Goal: Task Accomplishment & Management: Complete application form

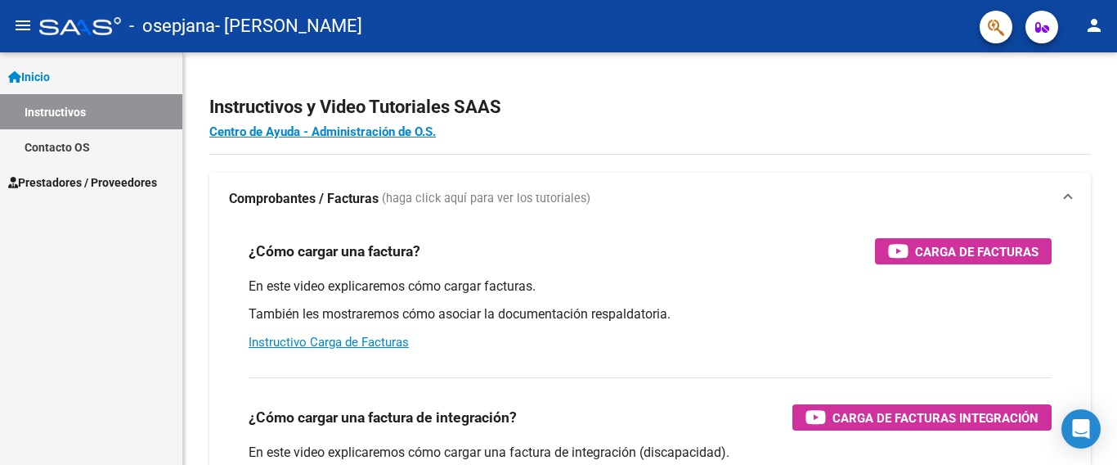
click at [65, 181] on span "Prestadores / Proveedores" at bounding box center [82, 182] width 149 height 18
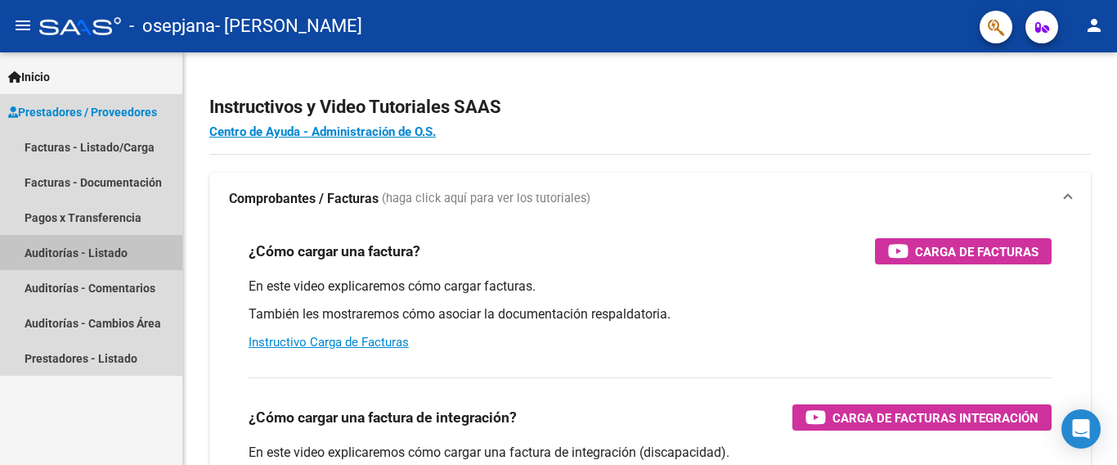
click at [60, 255] on link "Auditorías - Listado" at bounding box center [91, 252] width 182 height 35
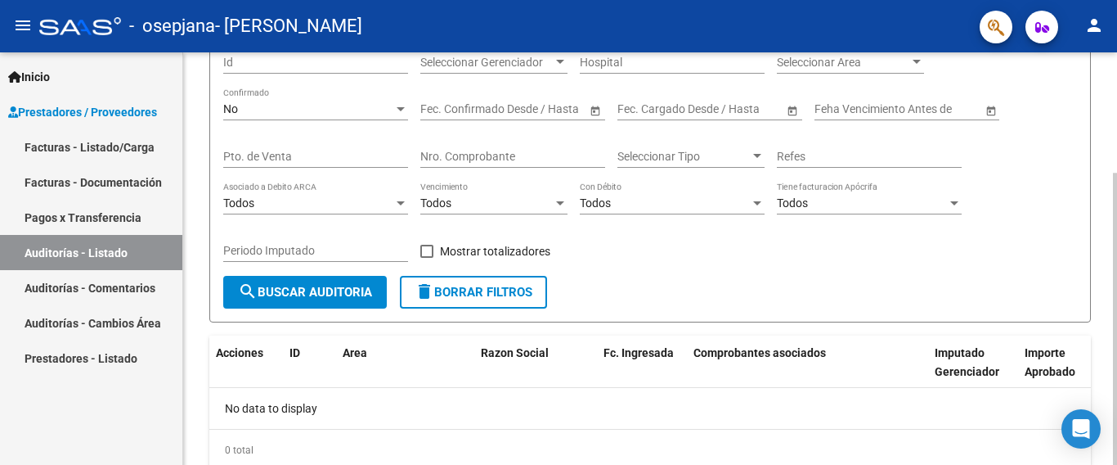
scroll to position [207, 0]
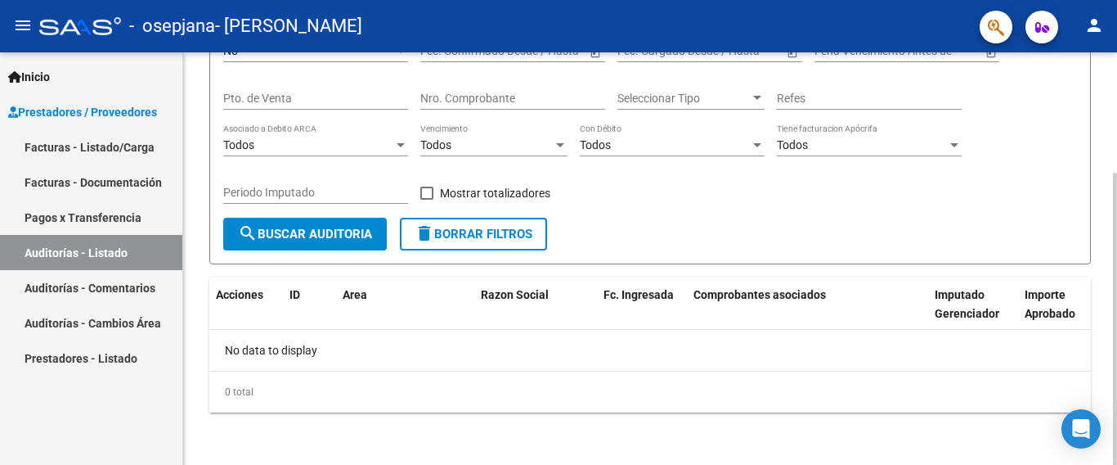
click at [1116, 359] on div at bounding box center [1115, 319] width 4 height 292
click at [95, 158] on link "Facturas - Listado/Carga" at bounding box center [91, 146] width 182 height 35
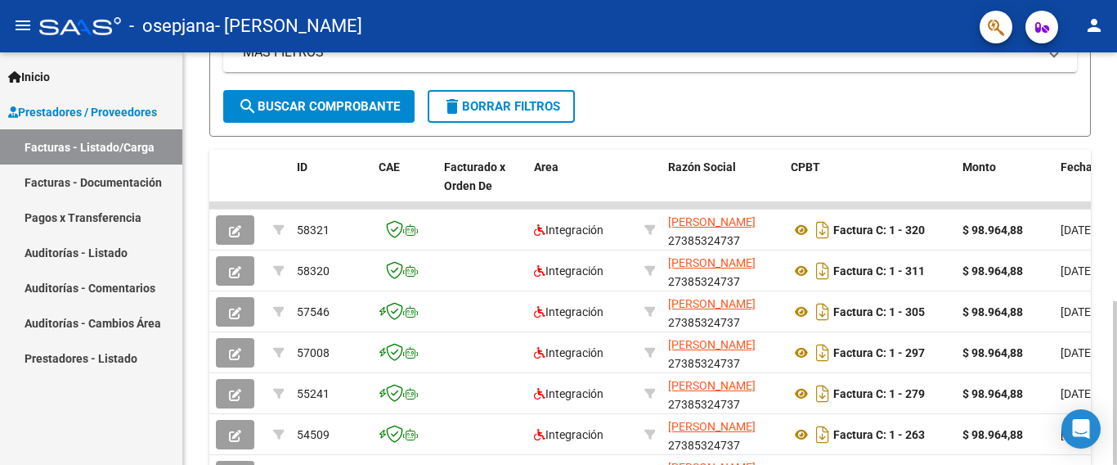
scroll to position [386, 0]
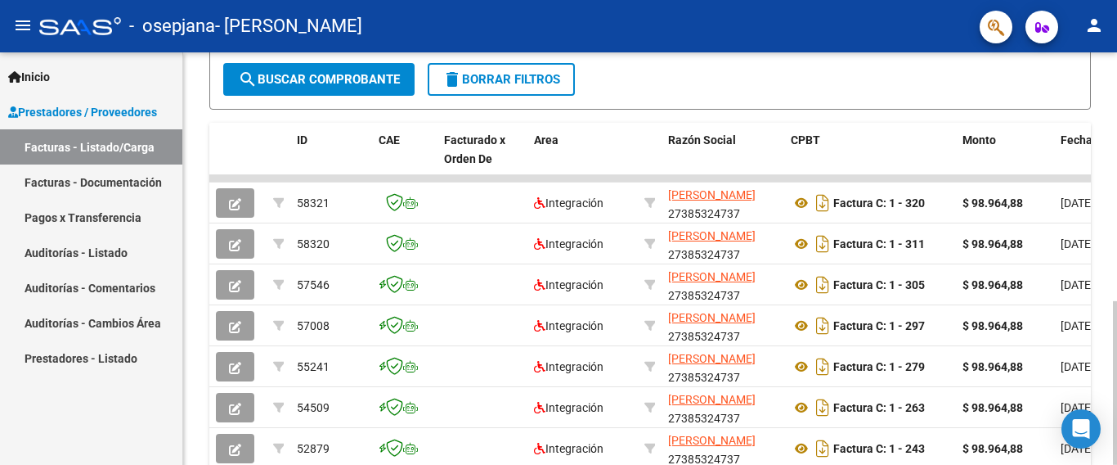
click at [1116, 301] on div at bounding box center [1115, 383] width 4 height 164
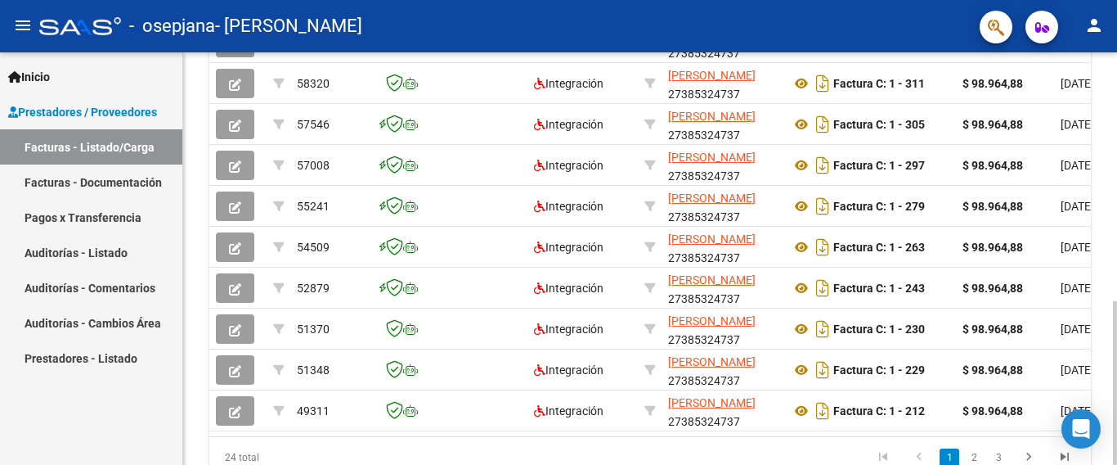
scroll to position [552, 0]
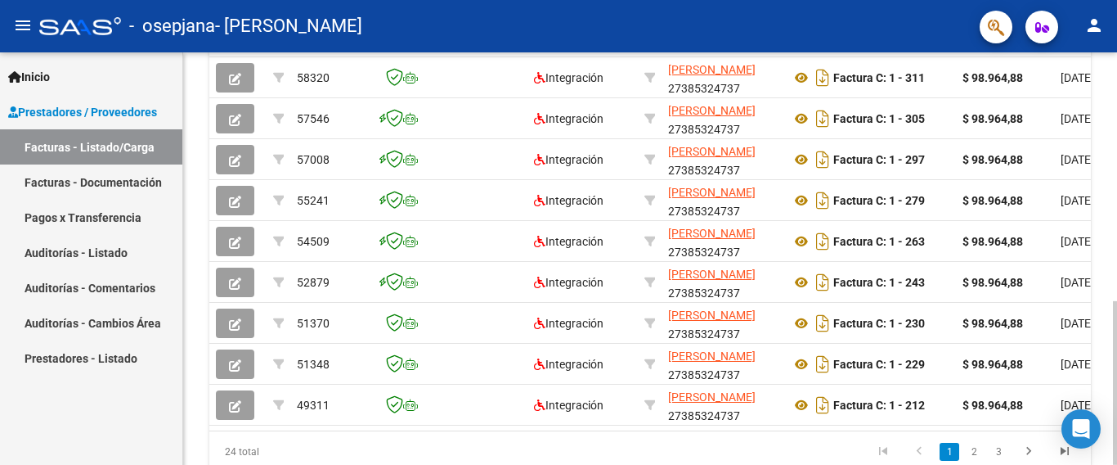
click at [1115, 301] on div at bounding box center [1115, 383] width 4 height 164
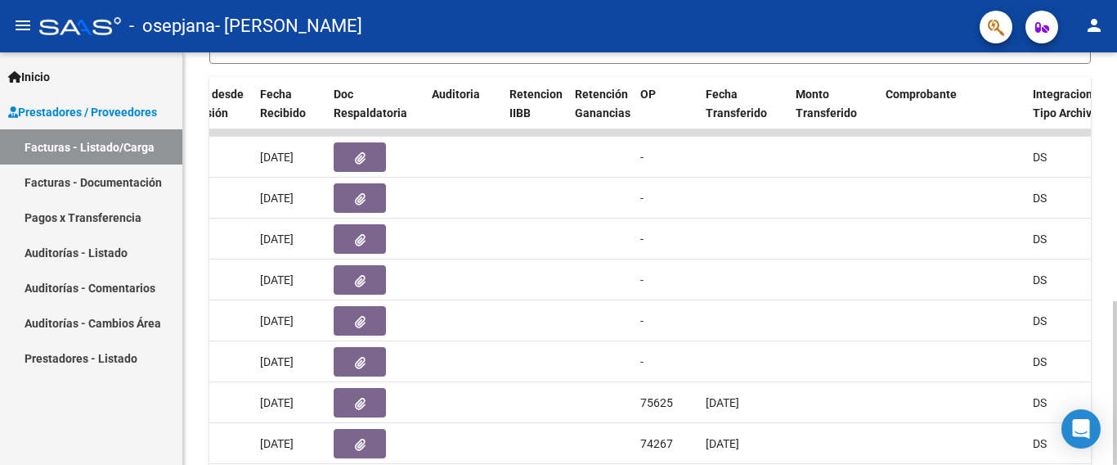
scroll to position [422, 0]
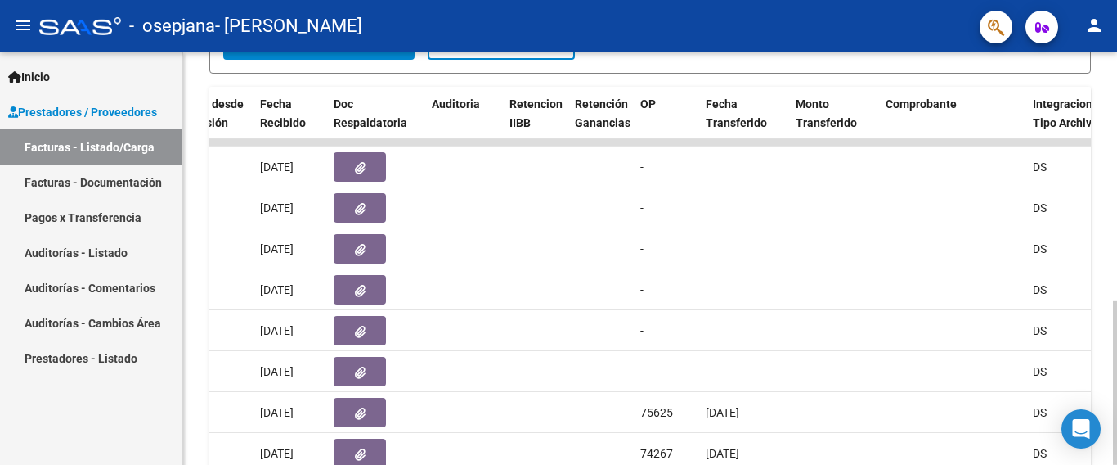
click at [1116, 301] on div at bounding box center [1115, 383] width 4 height 164
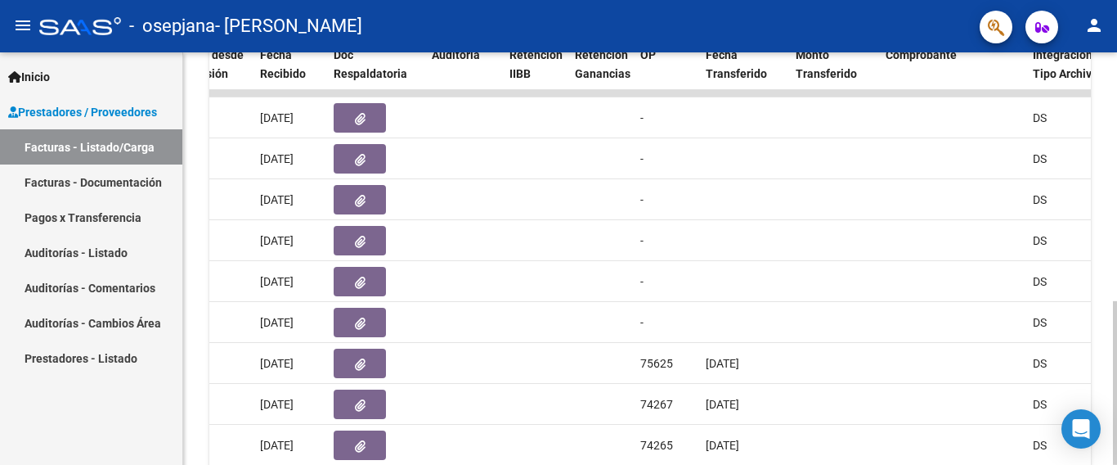
scroll to position [467, 0]
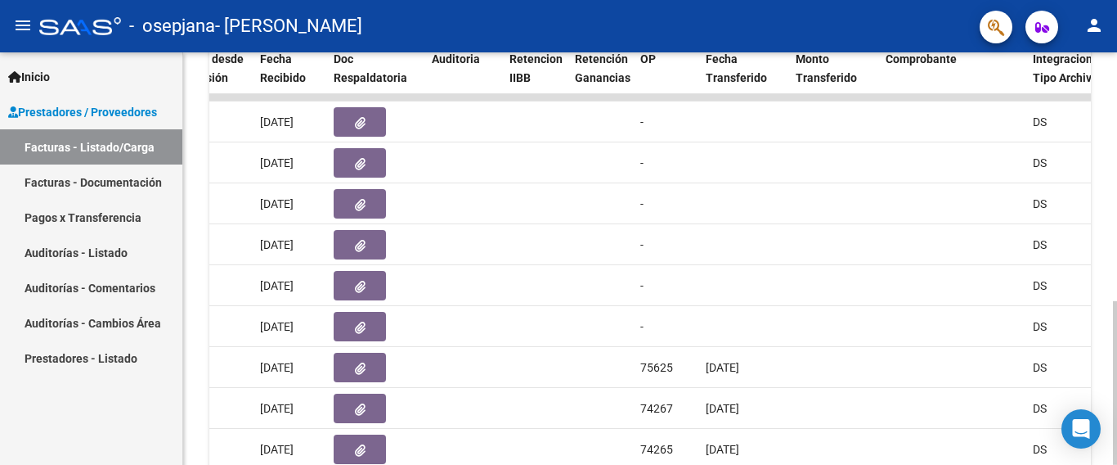
click at [1116, 301] on div at bounding box center [1115, 383] width 4 height 164
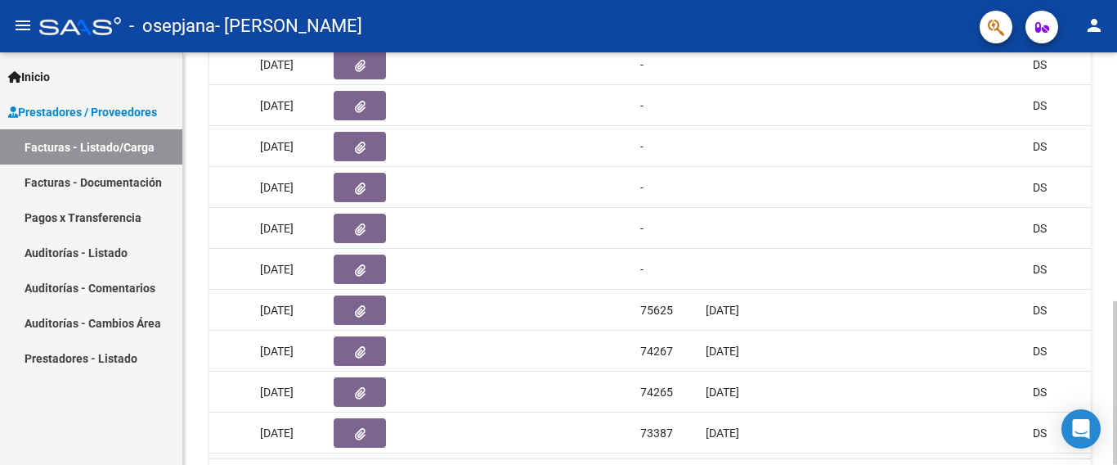
scroll to position [522, 0]
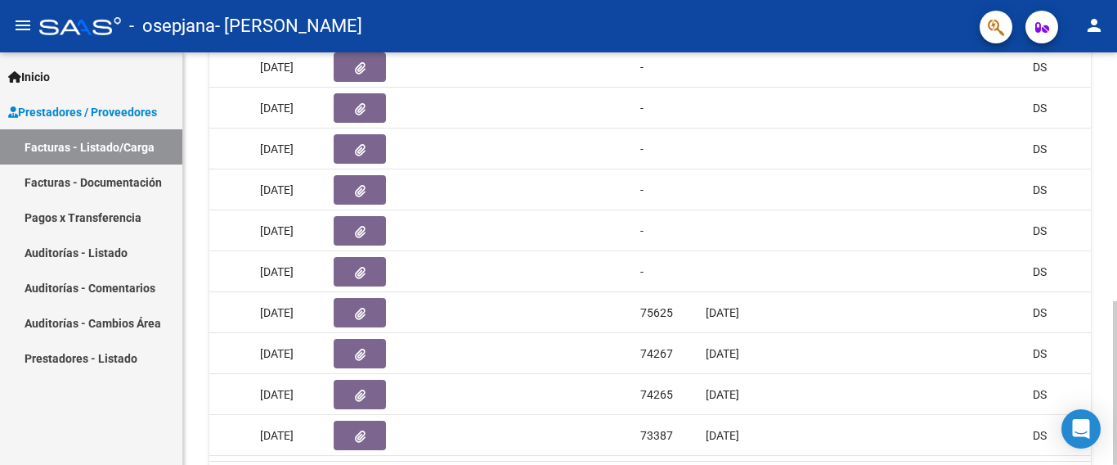
click at [1112, 340] on div "Video tutorial PRESTADORES -> Listado de CPBTs Emitidos por Prestadores / Prove…" at bounding box center [652, 43] width 938 height 1024
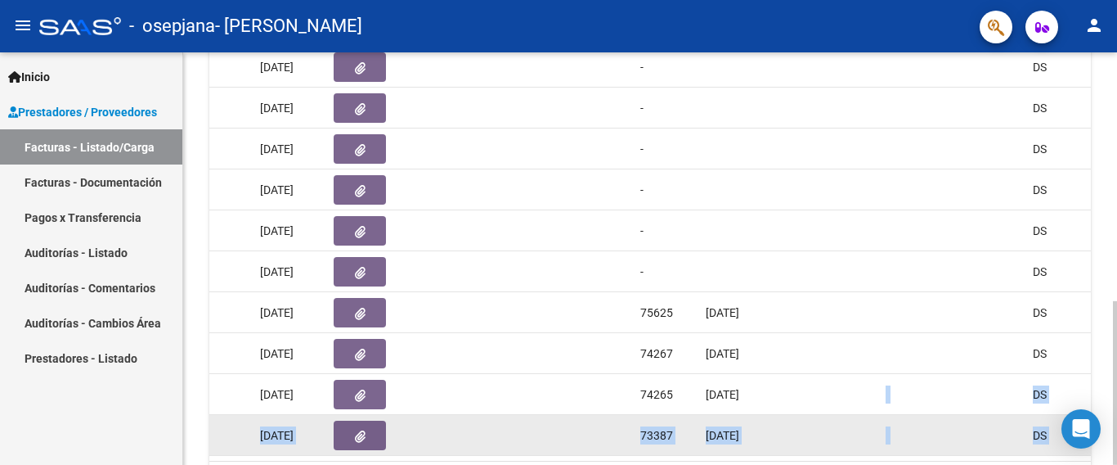
scroll to position [528, 0]
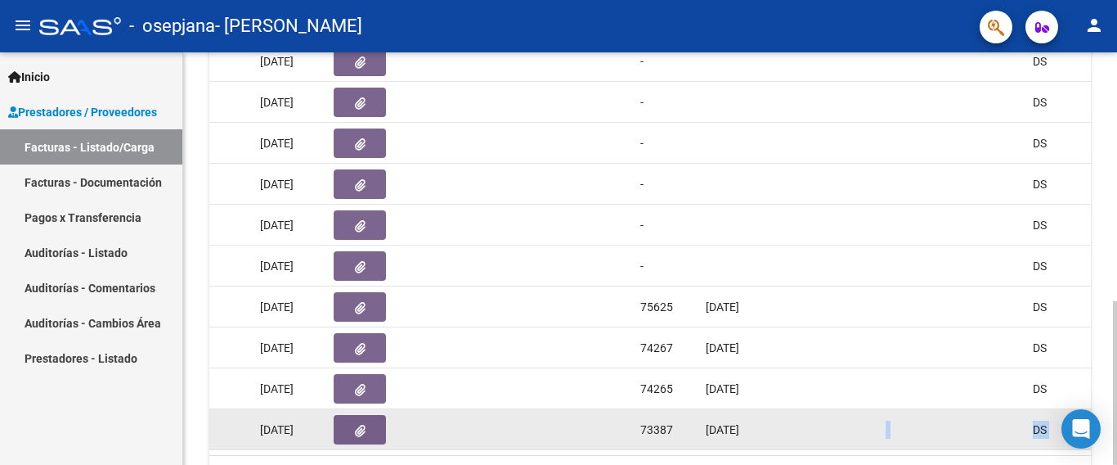
drag, startPoint x: 668, startPoint y: 459, endPoint x: 880, endPoint y: 409, distance: 217.6
click at [880, 409] on datatable-body "58321 Integración [PERSON_NAME] 27385324737 Factura C: 1 - 320 $ 98.964,88 [DAT…" at bounding box center [650, 244] width 882 height 421
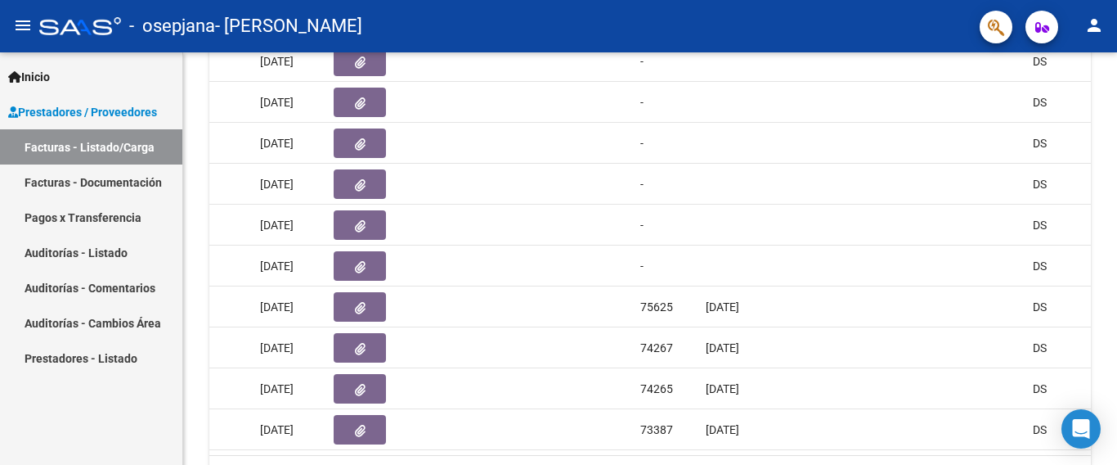
click at [1116, 30] on mat-toolbar "menu - osepjana - [PERSON_NAME] person" at bounding box center [558, 26] width 1117 height 52
click at [1116, 86] on div at bounding box center [1115, 258] width 4 height 412
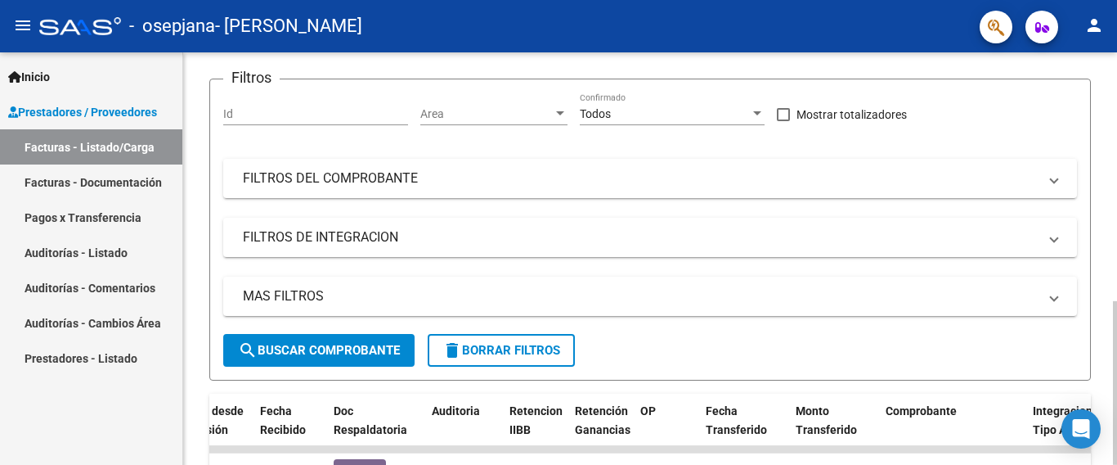
scroll to position [0, 0]
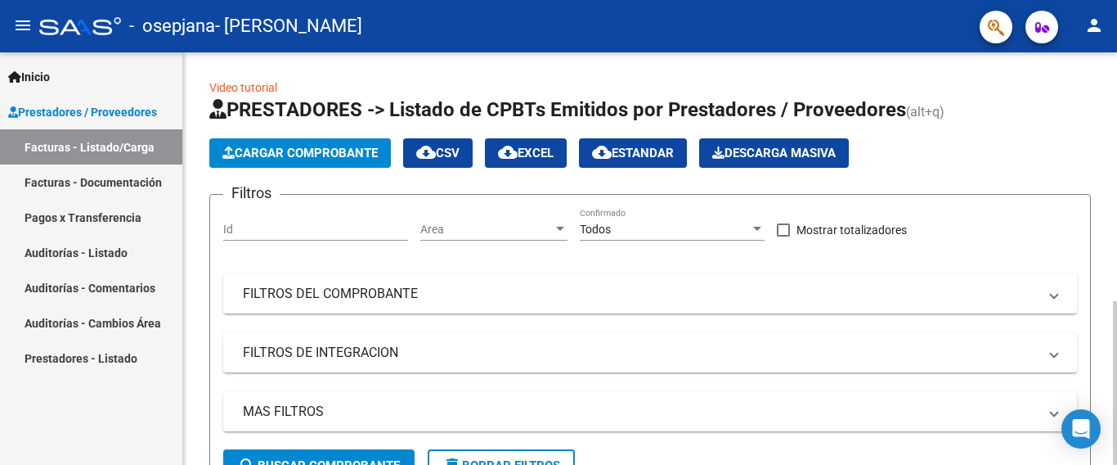
click at [1116, 86] on div at bounding box center [1115, 258] width 4 height 412
click at [316, 145] on button "Cargar Comprobante" at bounding box center [300, 152] width 182 height 29
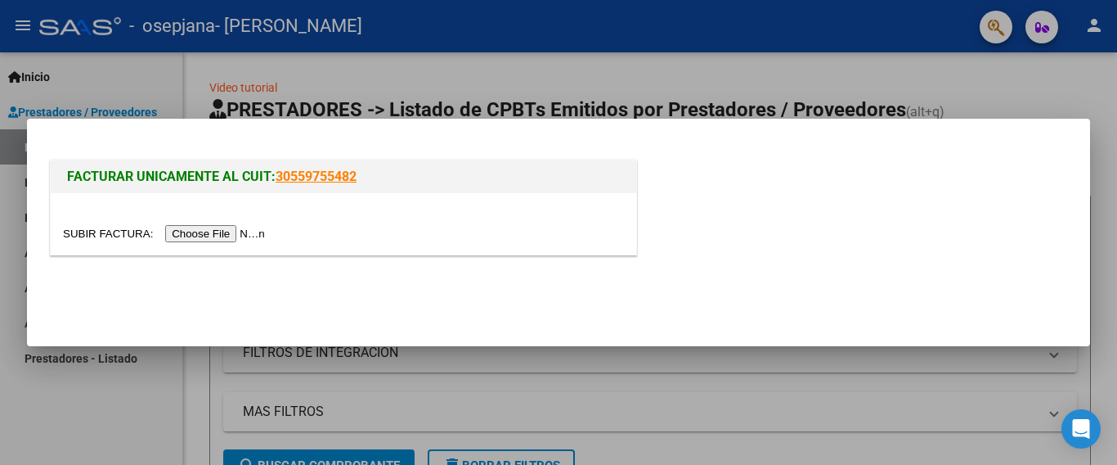
click at [226, 238] on input "file" at bounding box center [166, 233] width 207 height 17
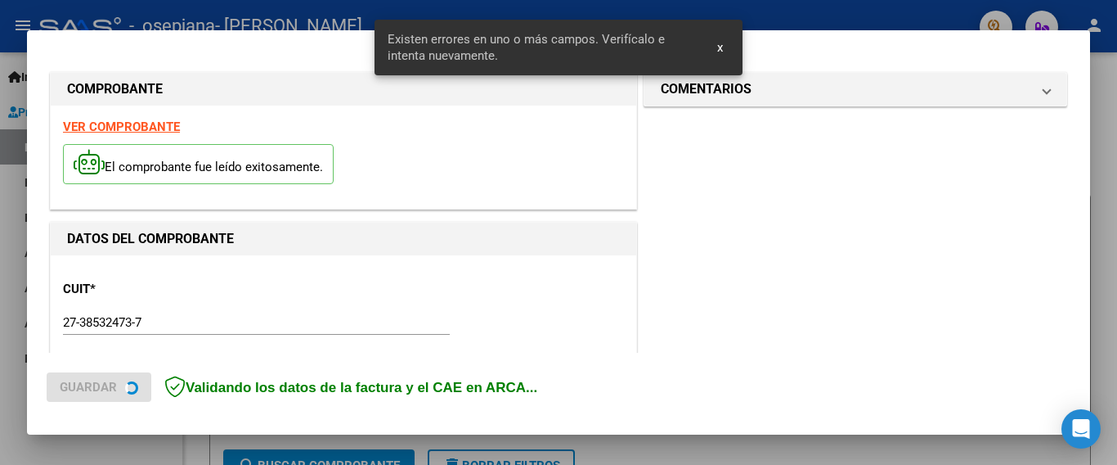
scroll to position [388, 0]
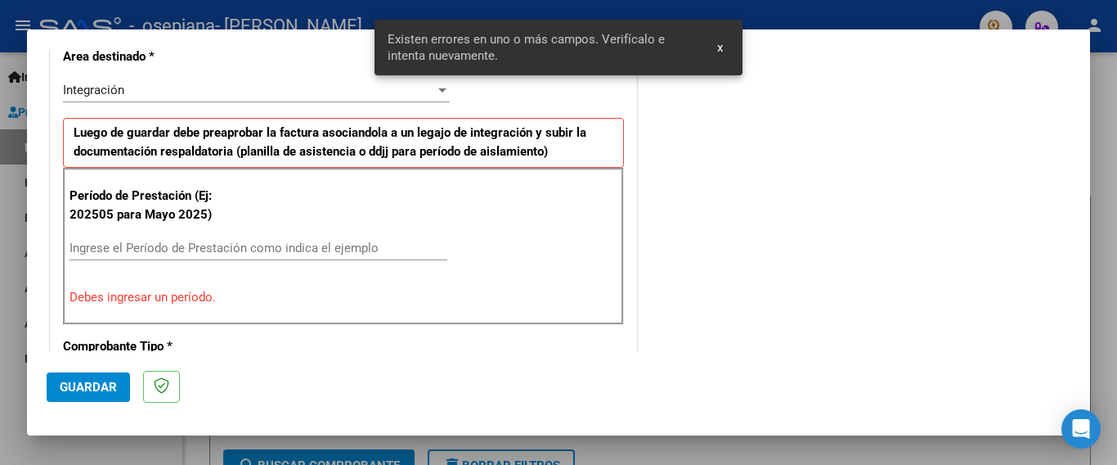
click at [279, 251] on input "Ingrese el Período de Prestación como indica el ejemplo" at bounding box center [259, 247] width 378 height 15
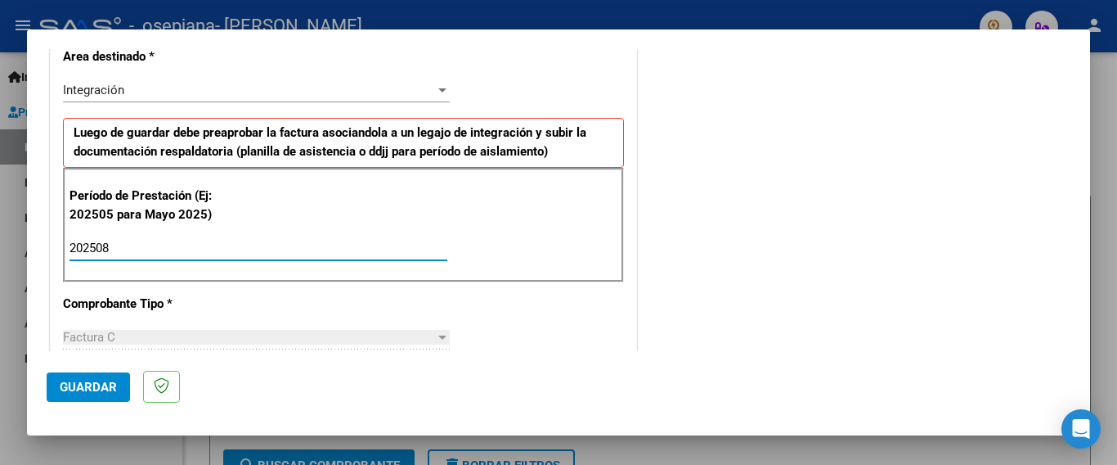
type input "202508"
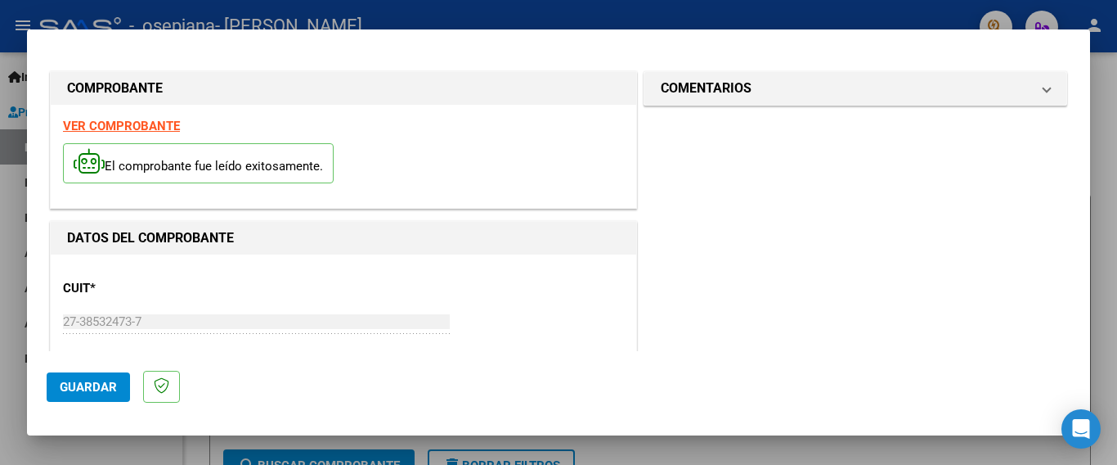
scroll to position [89, 0]
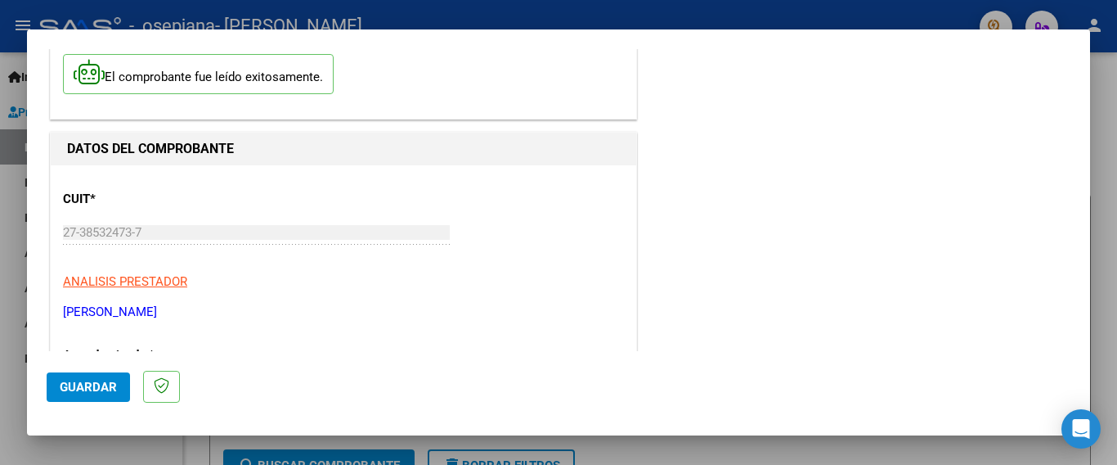
click at [110, 395] on button "Guardar" at bounding box center [88, 386] width 83 height 29
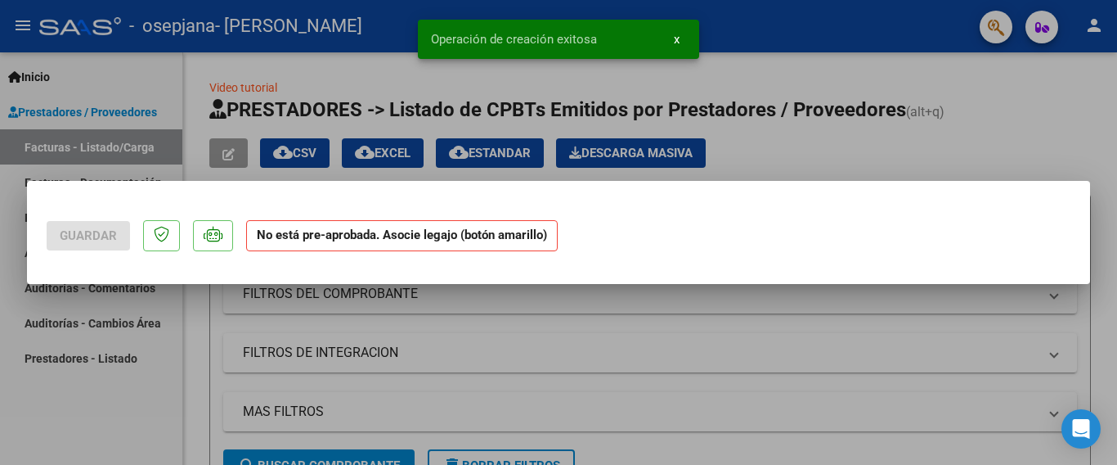
scroll to position [0, 0]
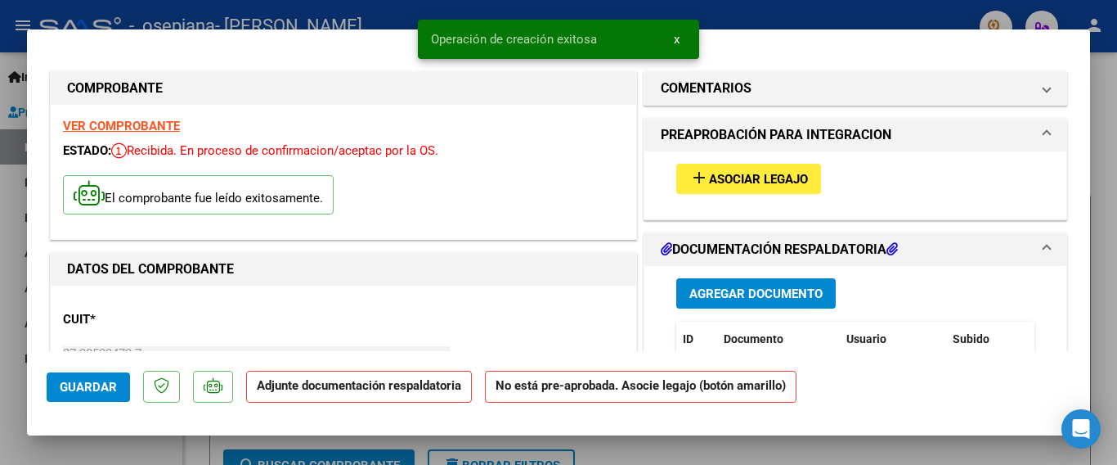
click at [735, 187] on button "add Asociar Legajo" at bounding box center [748, 179] width 145 height 30
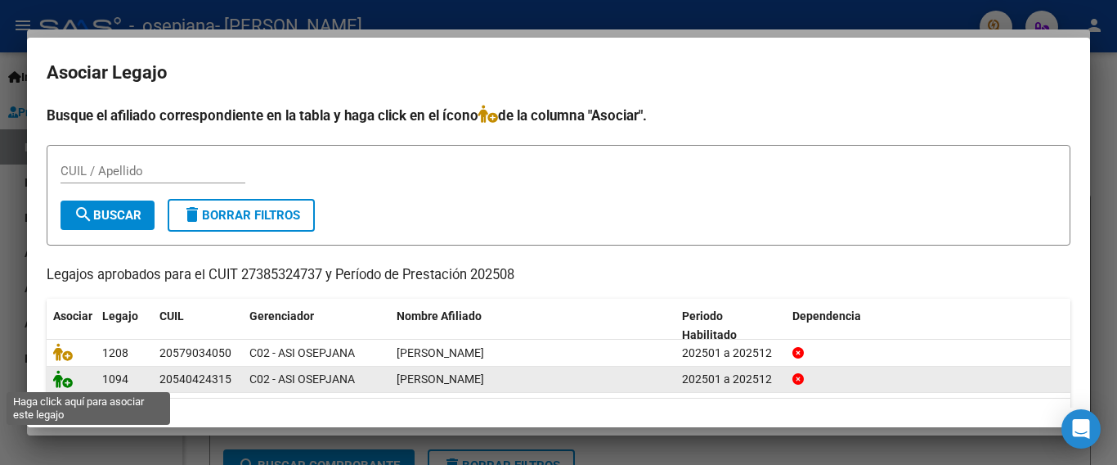
click at [62, 384] on icon at bounding box center [63, 379] width 20 height 18
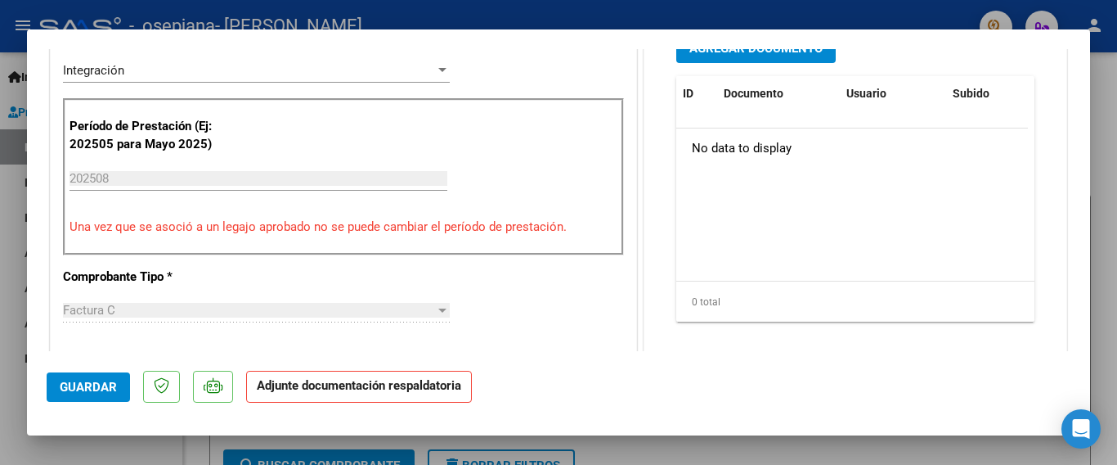
scroll to position [461, 0]
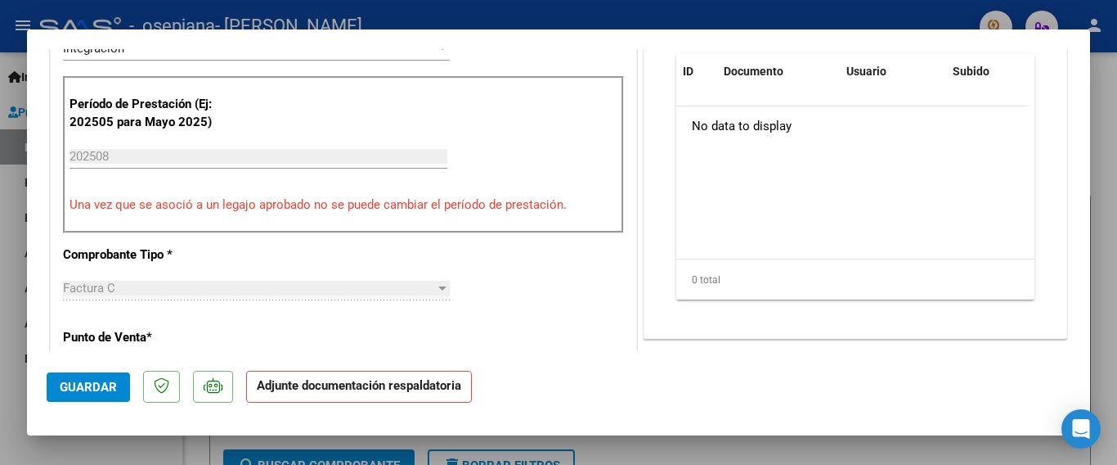
click at [382, 390] on strong "Adjunte documentación respaldatoria" at bounding box center [359, 385] width 204 height 15
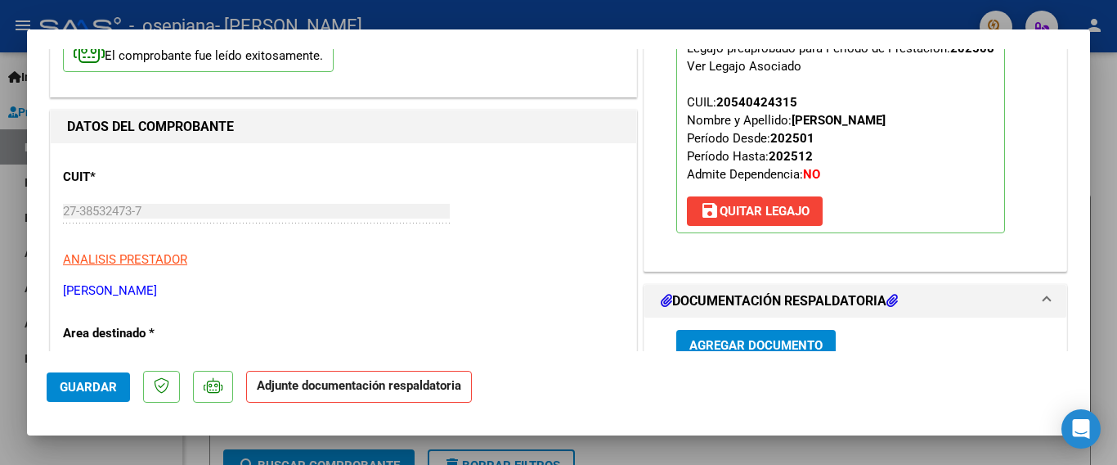
scroll to position [254, 0]
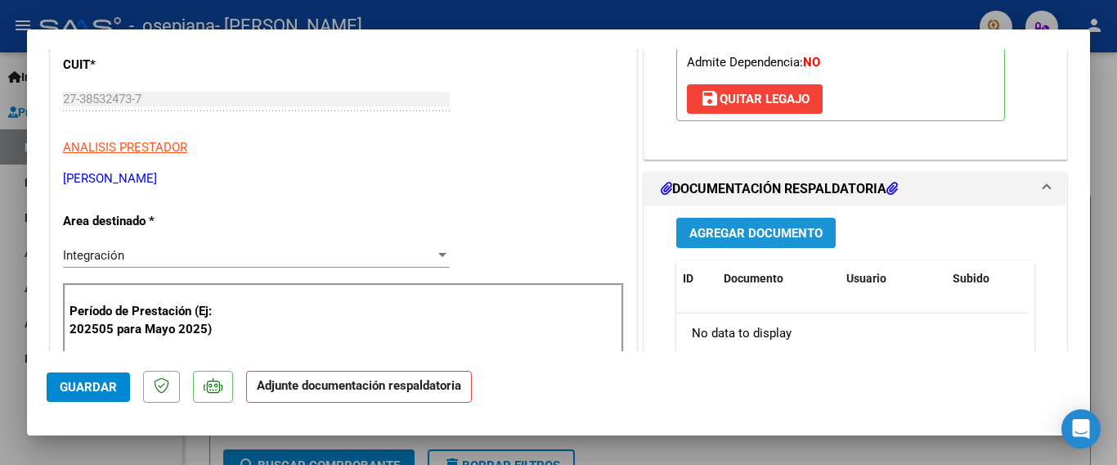
click at [772, 232] on span "Agregar Documento" at bounding box center [756, 233] width 133 height 15
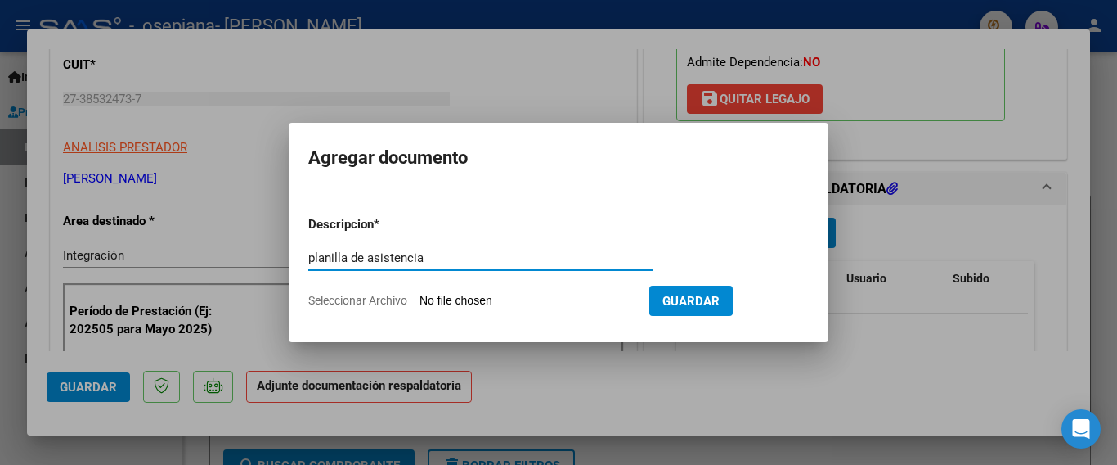
type input "planilla de asistencia"
click at [550, 298] on input "Seleccionar Archivo" at bounding box center [528, 302] width 217 height 16
type input "C:\fakepath\CamScanner [DATE] 20.49.pdf"
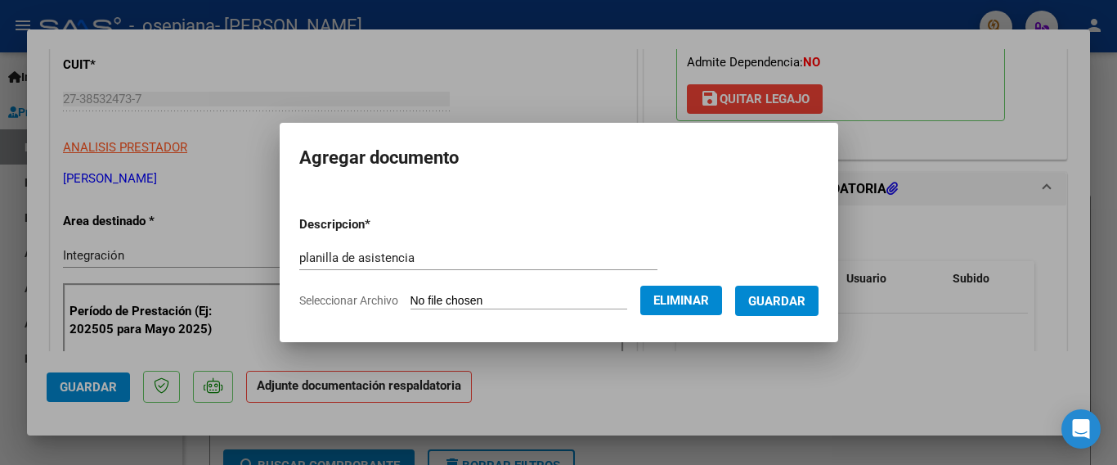
click at [776, 310] on button "Guardar" at bounding box center [776, 300] width 83 height 30
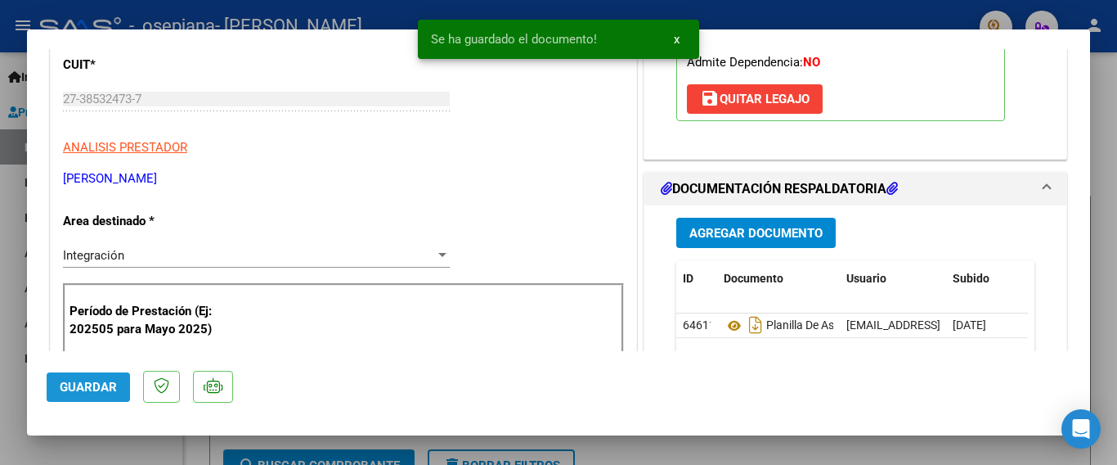
click at [96, 395] on button "Guardar" at bounding box center [88, 386] width 83 height 29
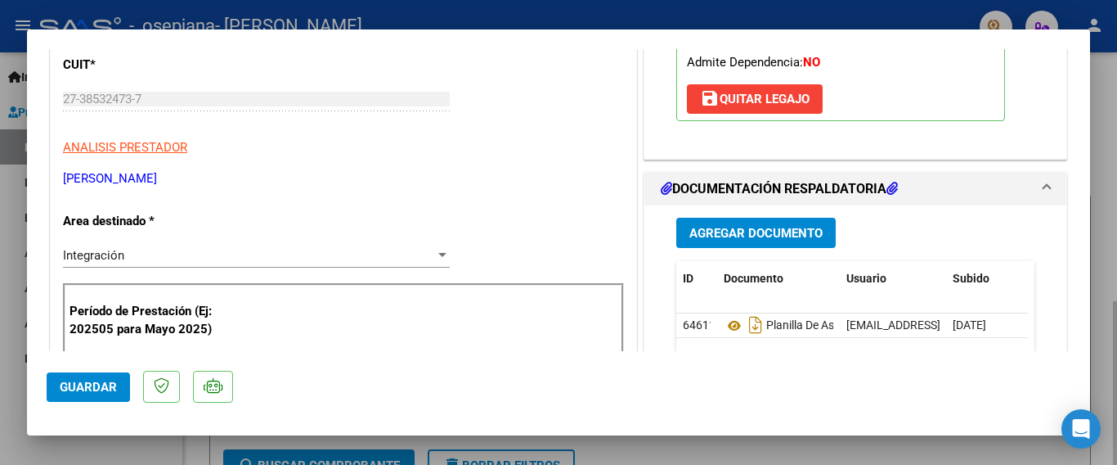
click at [1103, 101] on div at bounding box center [558, 232] width 1117 height 465
